Goal: Information Seeking & Learning: Find specific fact

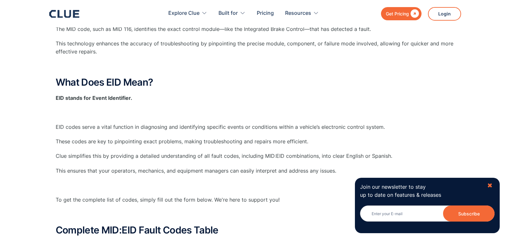
click at [488, 186] on div "✖" at bounding box center [489, 185] width 5 height 8
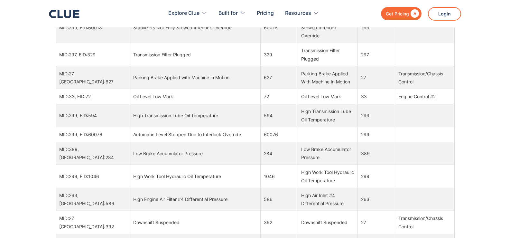
scroll to position [5408, 0]
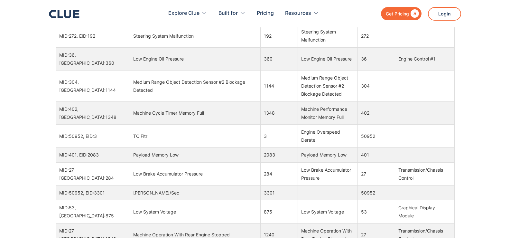
click at [182, 70] on td "Medium Range Object Detection Sensor #2 Blockage Detected" at bounding box center [195, 85] width 131 height 31
click at [337, 74] on div "Medium Range Object Detection Sensor #2 Blockage Detected" at bounding box center [327, 86] width 53 height 24
click at [158, 78] on div "Medium Range Object Detection Sensor #2 Blockage Detected" at bounding box center [195, 86] width 124 height 16
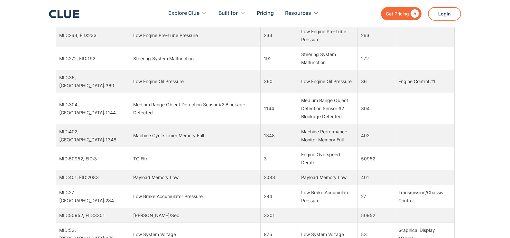
scroll to position [5375, 0]
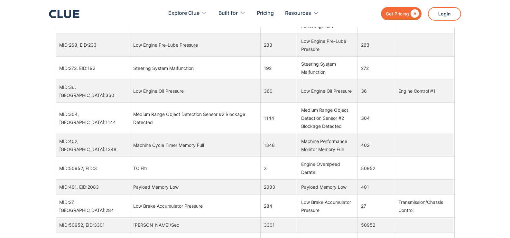
click at [143, 110] on div "Medium Range Object Detection Sensor #2 Blockage Detected" at bounding box center [195, 118] width 124 height 16
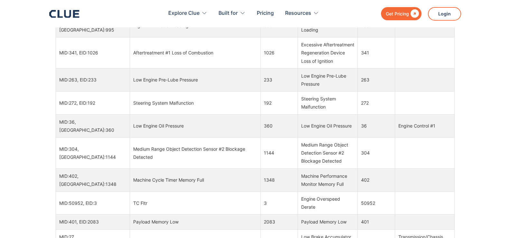
scroll to position [5343, 0]
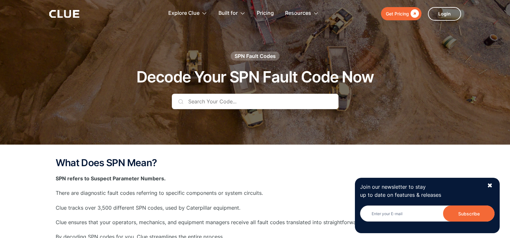
click at [209, 104] on input "text" at bounding box center [255, 101] width 167 height 15
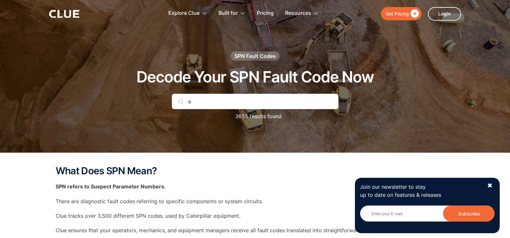
type input "e-"
